Goal: Feedback & Contribution: Submit feedback/report problem

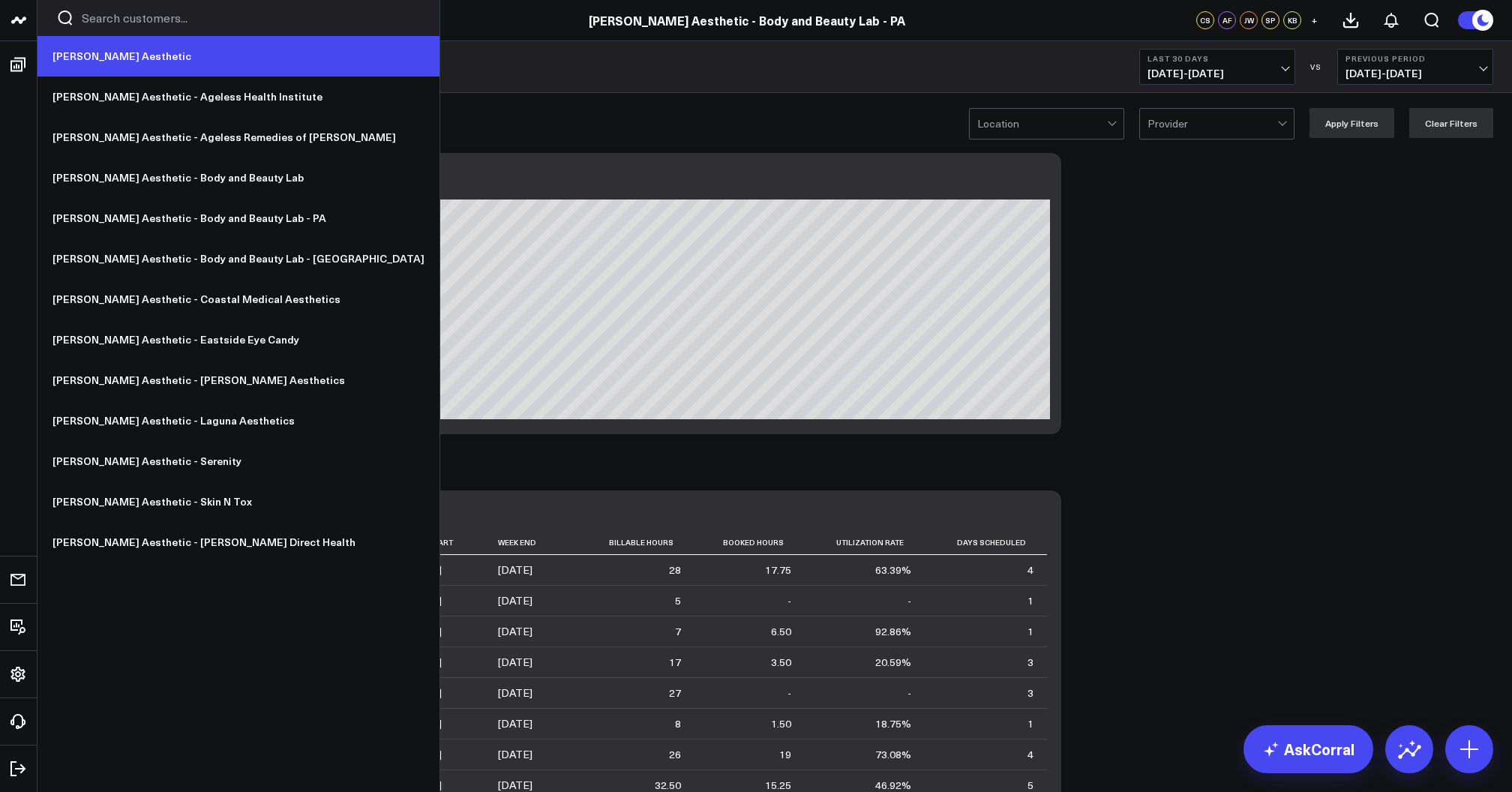
click at [96, 56] on link "[PERSON_NAME] Aesthetic" at bounding box center [238, 56] width 402 height 41
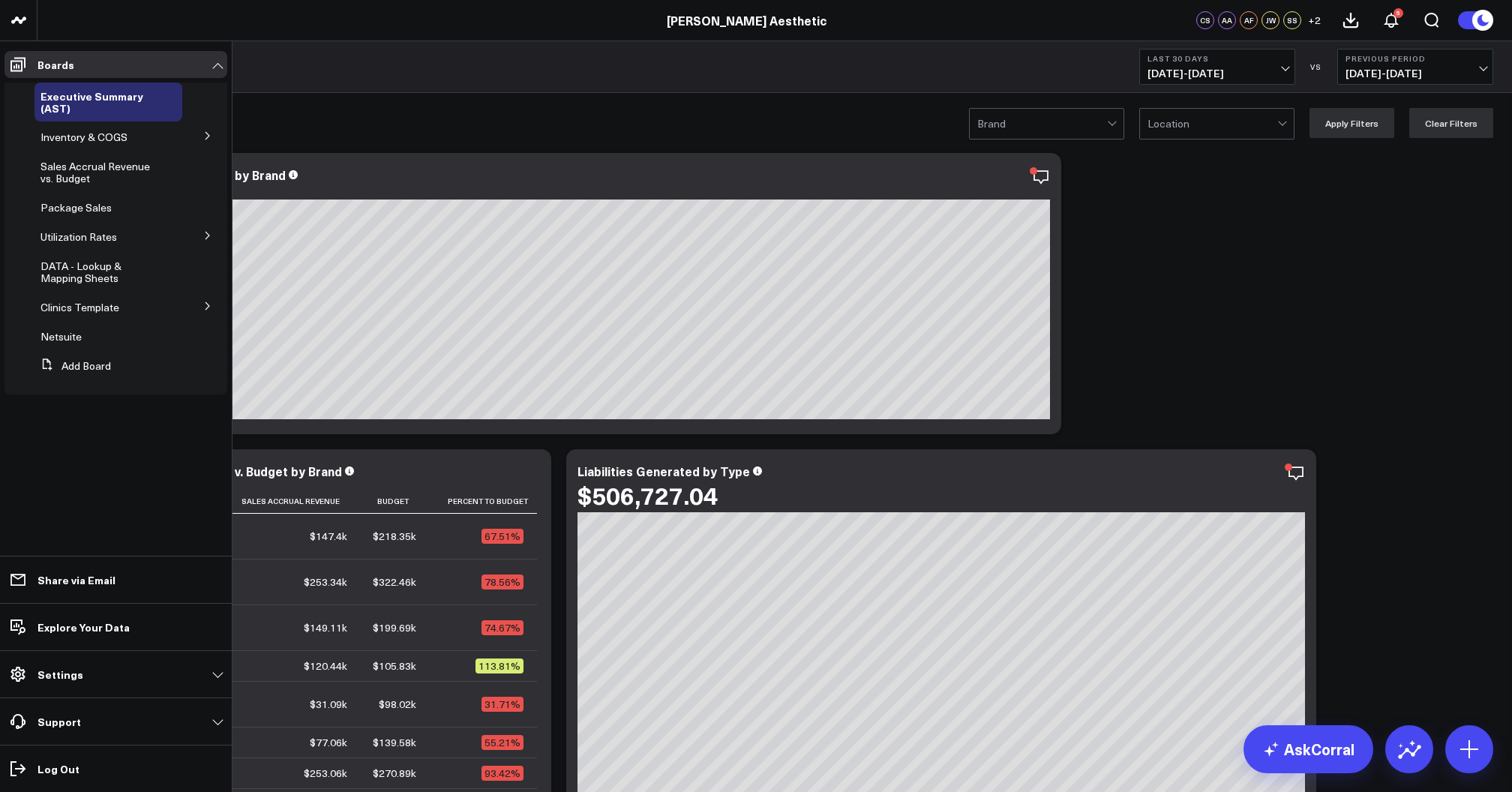
click at [199, 137] on button at bounding box center [208, 135] width 39 height 23
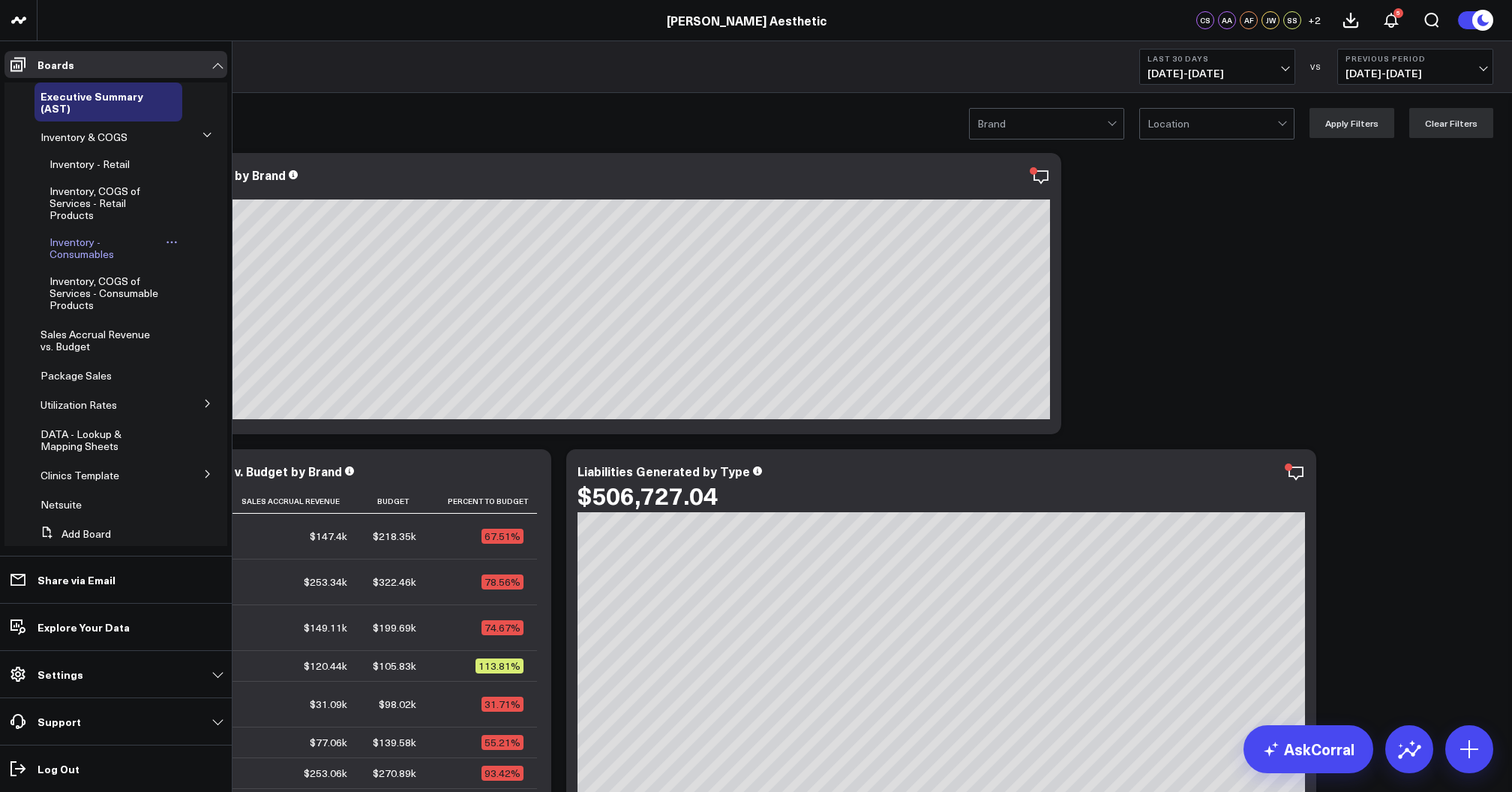
click at [86, 243] on span "Inventory - Consumables" at bounding box center [82, 248] width 65 height 26
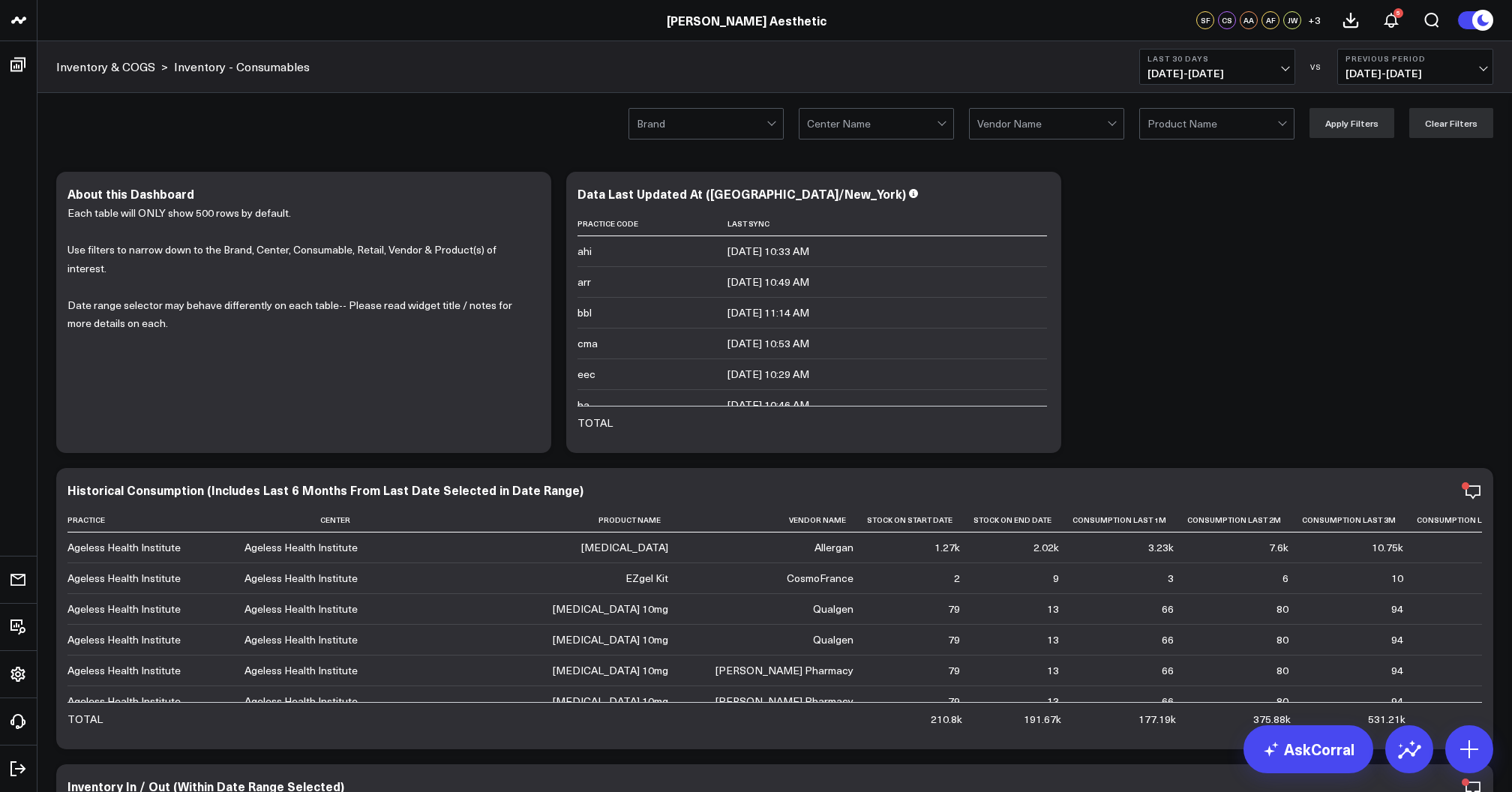
drag, startPoint x: 1079, startPoint y: 121, endPoint x: 1029, endPoint y: 125, distance: 50.2
click at [1079, 121] on div at bounding box center [1042, 124] width 130 height 30
type input "[PERSON_NAME]"
click at [1037, 159] on div "GALDERMA" at bounding box center [1046, 156] width 154 height 30
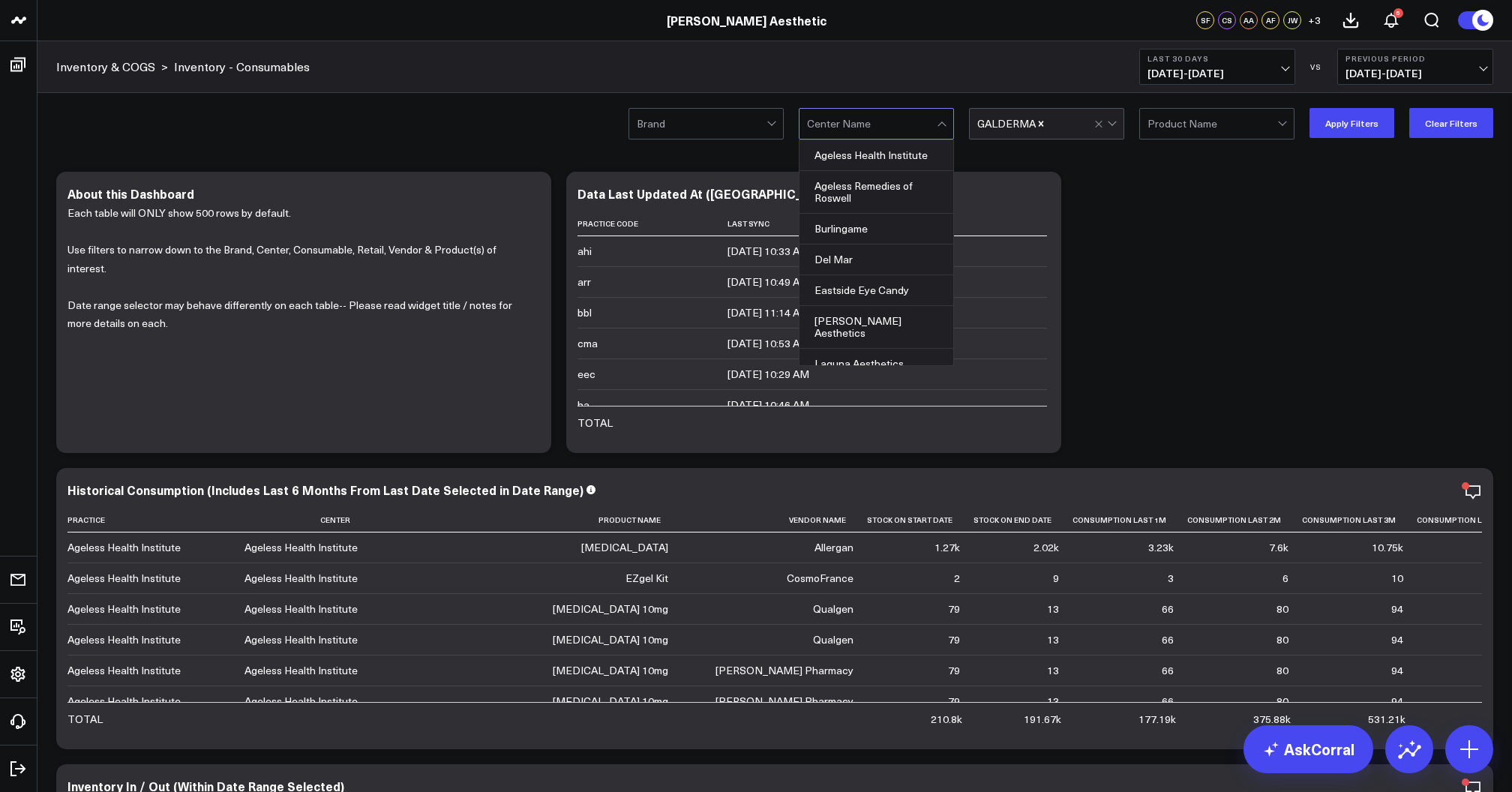
click at [880, 111] on div at bounding box center [871, 124] width 130 height 30
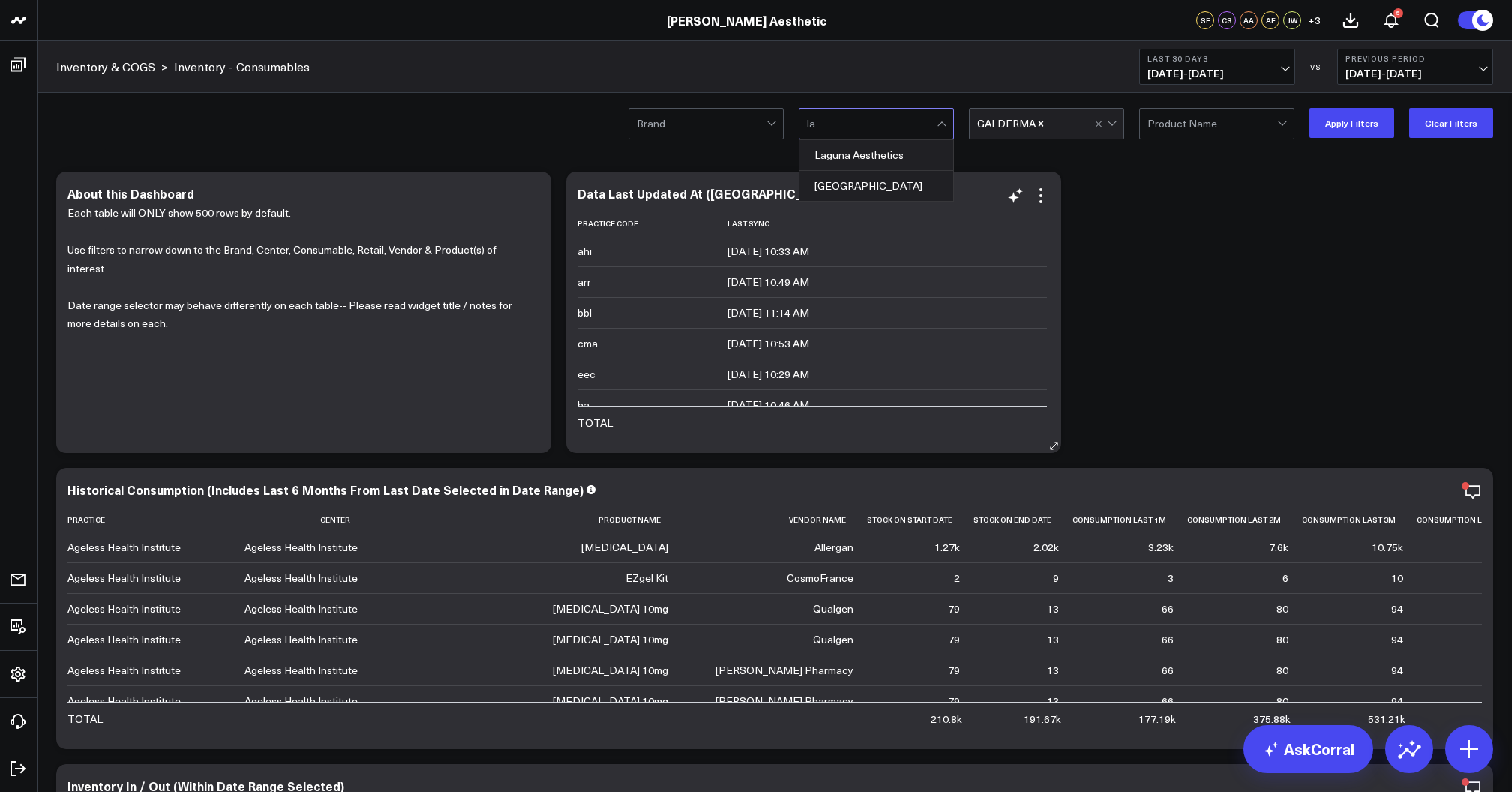
type input "lag"
click at [865, 161] on div "Laguna Aesthetics" at bounding box center [876, 156] width 154 height 30
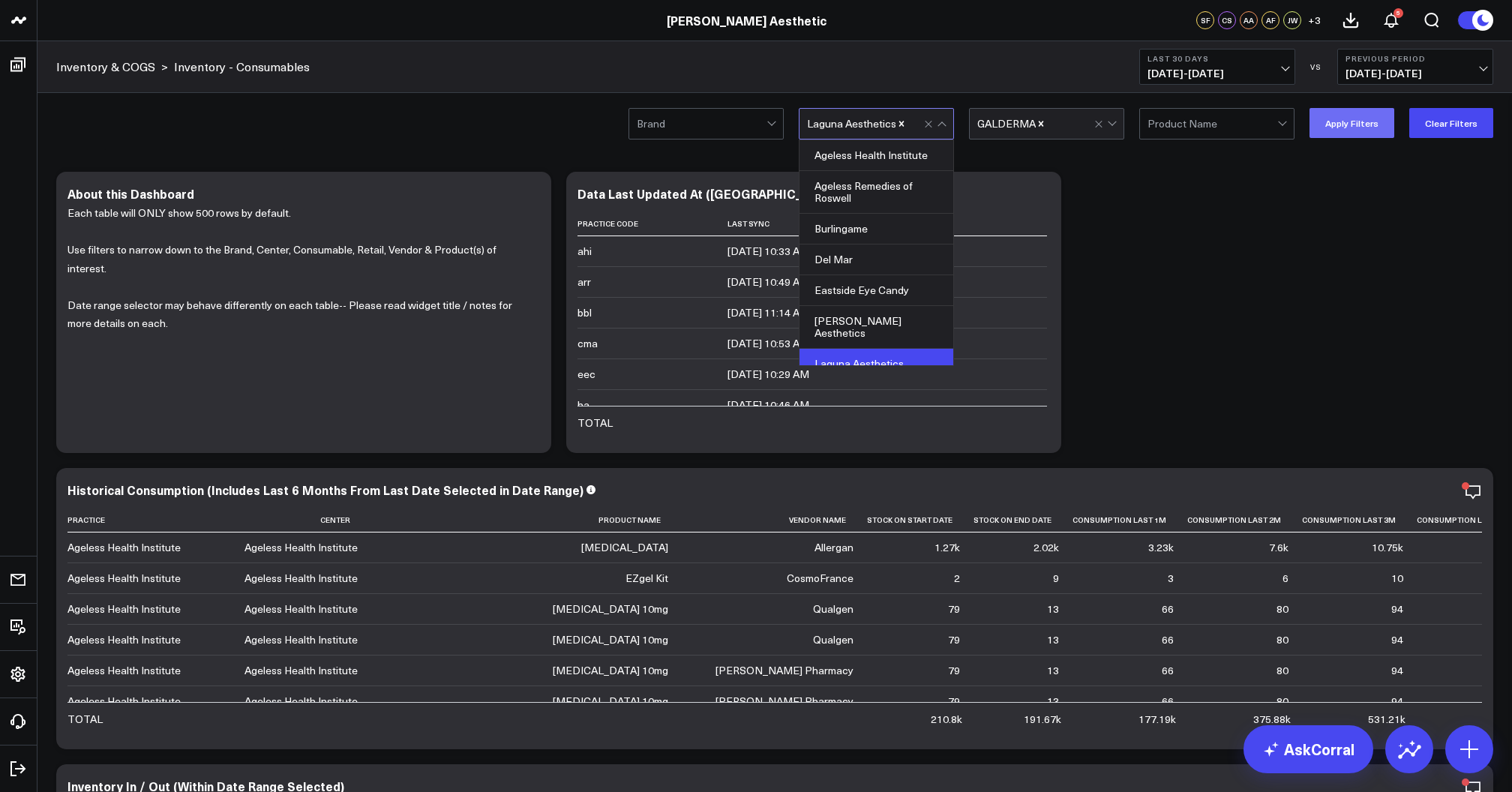
click at [1356, 122] on button "Apply Filters" at bounding box center [1351, 123] width 85 height 30
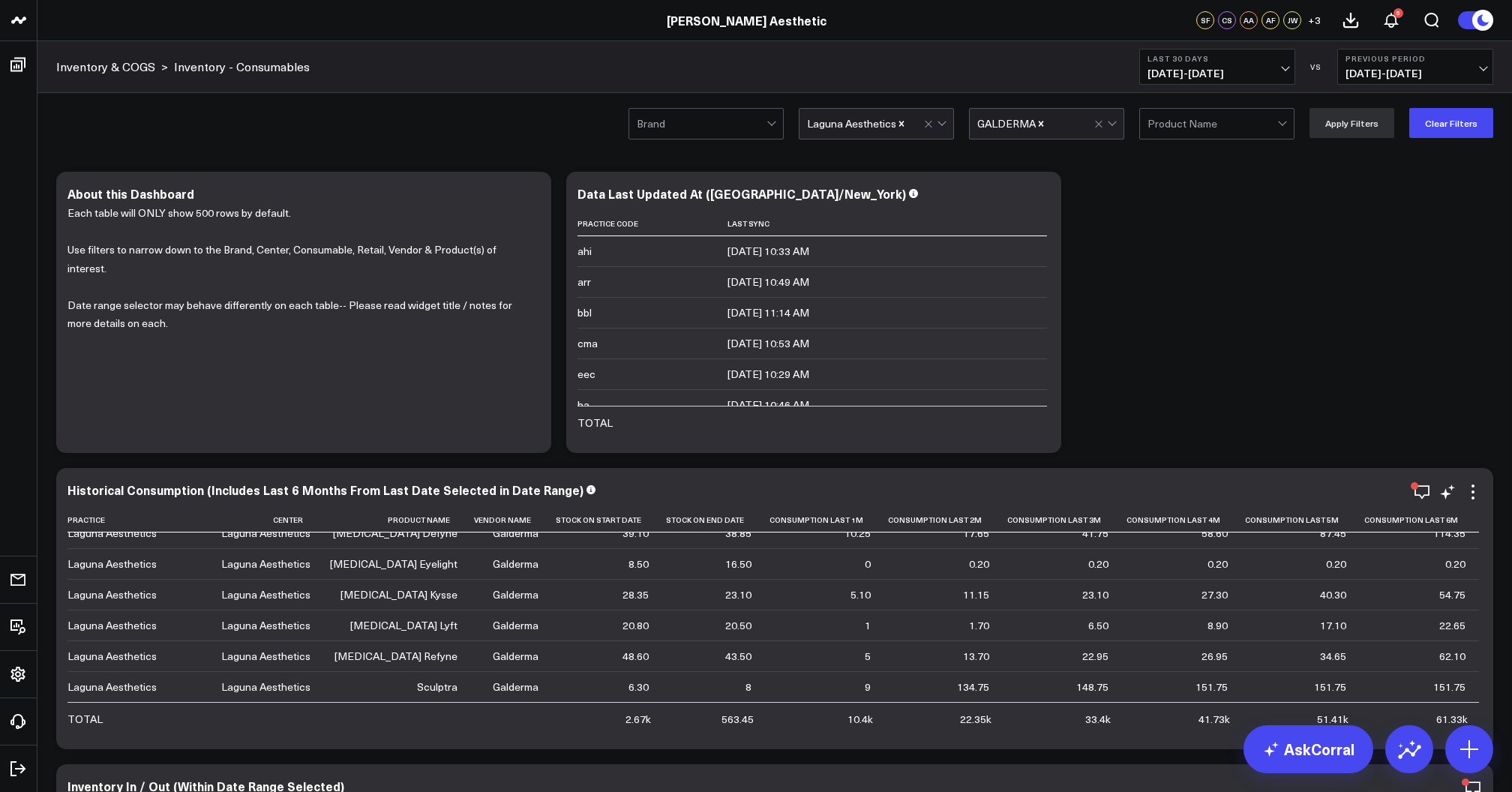
scroll to position [28, 0]
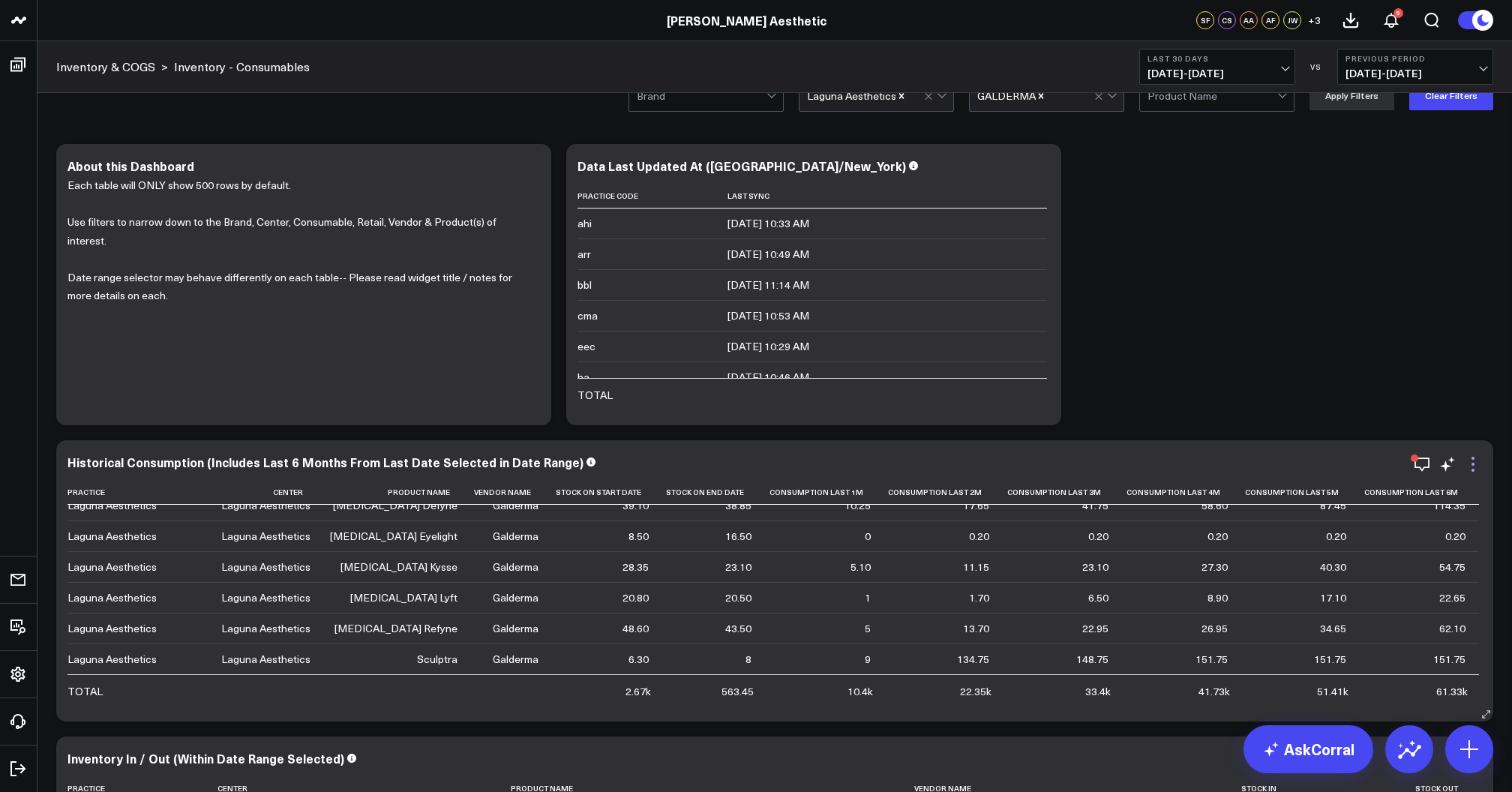
click at [1465, 467] on icon at bounding box center [1473, 464] width 18 height 18
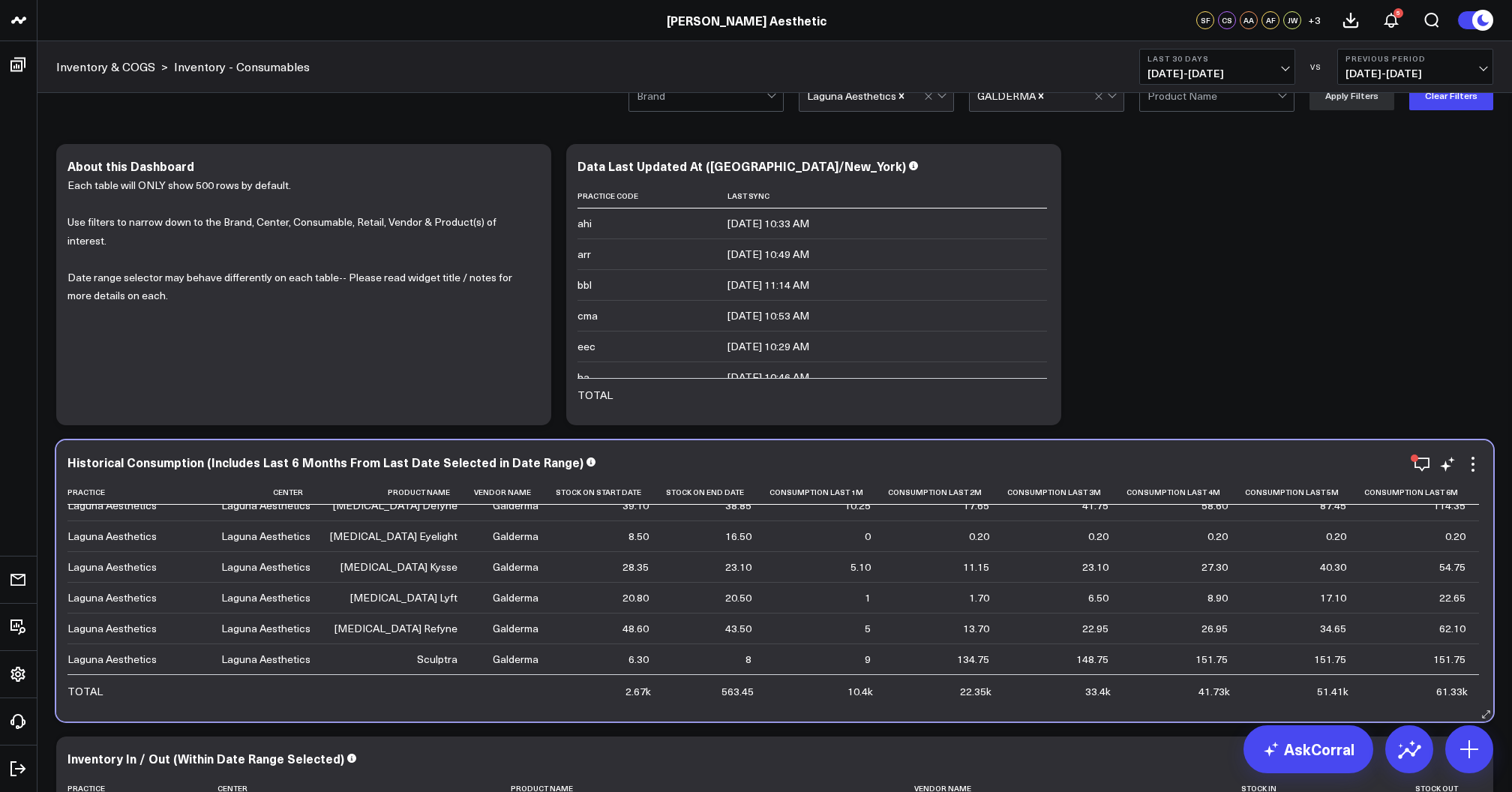
click at [1257, 452] on div "Historical Consumption (Includes Last 6 Months From Last Date Selected in Date …" at bounding box center [774, 581] width 1437 height 281
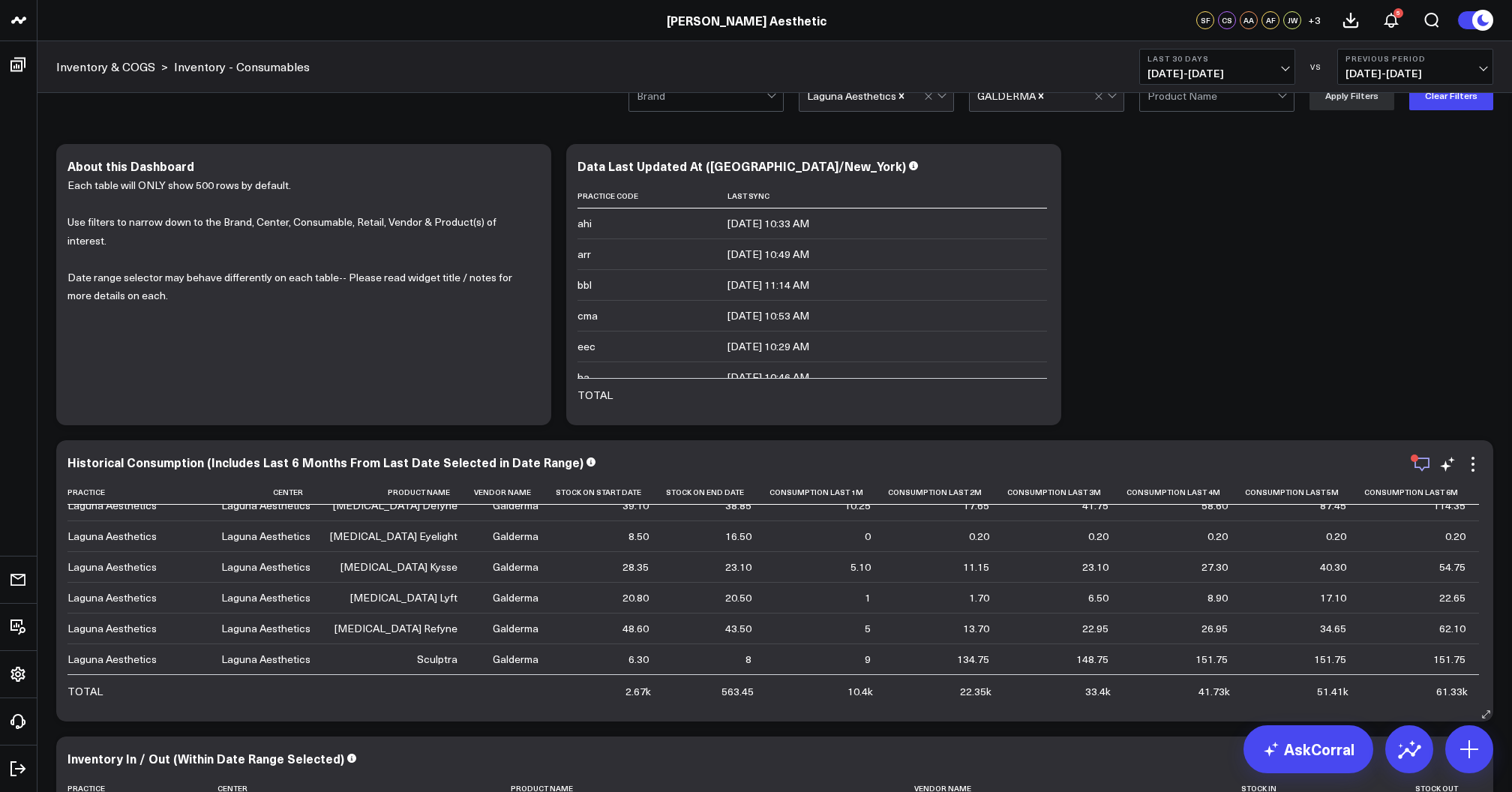
click at [1420, 464] on icon "button" at bounding box center [1422, 464] width 18 height 18
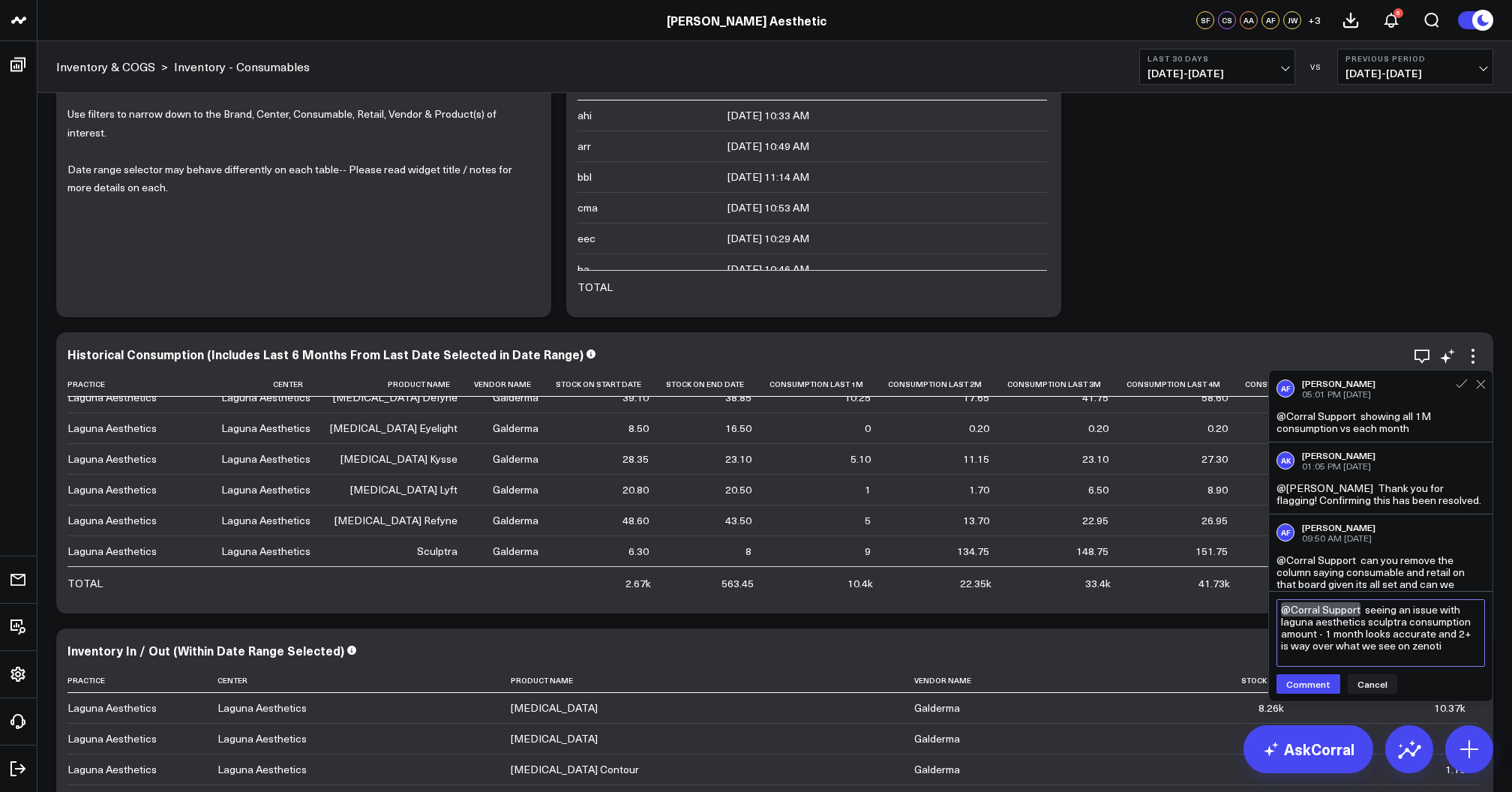
scroll to position [116, 0]
type textarea "@Corral Support seeing an issue with laguna aesthetics sculptra consumption amo…"
click at [1317, 705] on button "Comment" at bounding box center [1308, 698] width 64 height 20
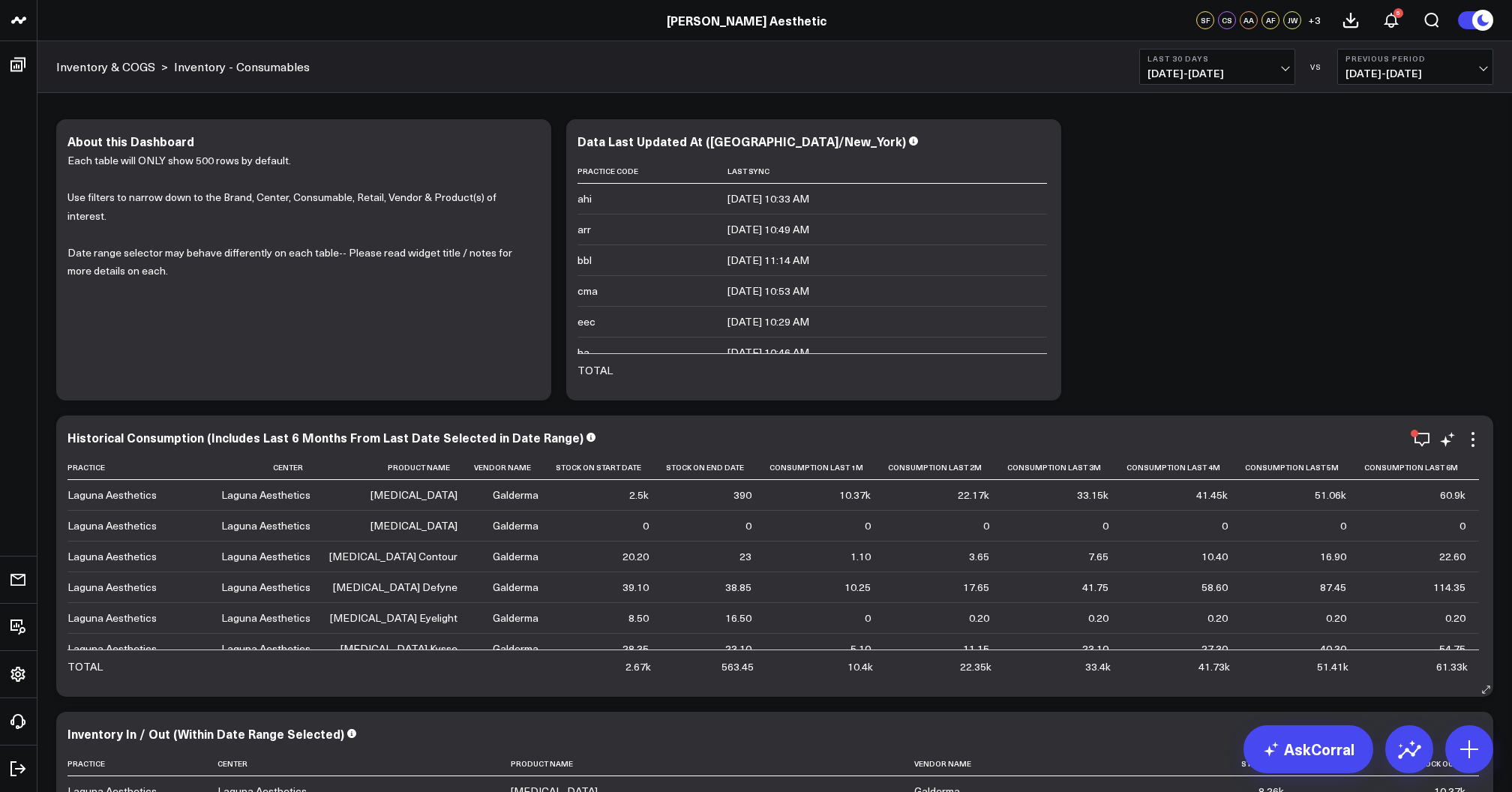
scroll to position [39, 0]
